Goal: Task Accomplishment & Management: Use online tool/utility

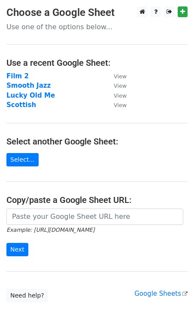
scroll to position [3, 0]
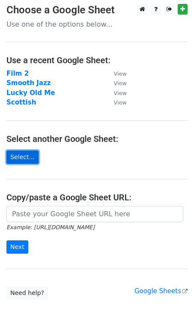
click at [27, 155] on link "Select..." at bounding box center [22, 156] width 32 height 13
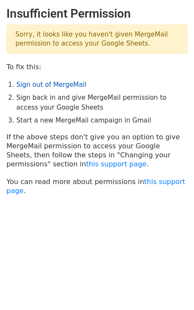
click at [34, 82] on link "Sign out of MergeMail" at bounding box center [51, 85] width 70 height 8
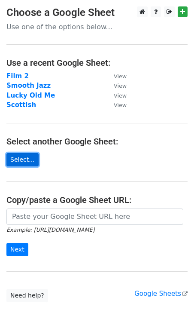
click at [24, 160] on link "Select..." at bounding box center [22, 159] width 32 height 13
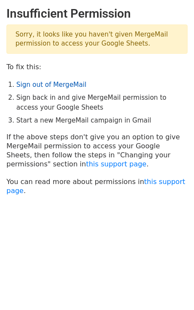
click at [47, 84] on link "Sign out of MergeMail" at bounding box center [51, 85] width 70 height 8
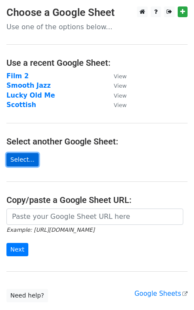
click at [24, 159] on link "Select..." at bounding box center [22, 159] width 32 height 13
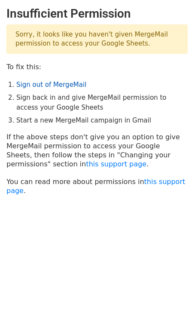
click at [43, 85] on link "Sign out of MergeMail" at bounding box center [51, 85] width 70 height 8
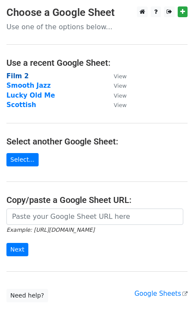
click at [17, 76] on strong "Film 2" at bounding box center [17, 76] width 22 height 8
